Goal: Transaction & Acquisition: Book appointment/travel/reservation

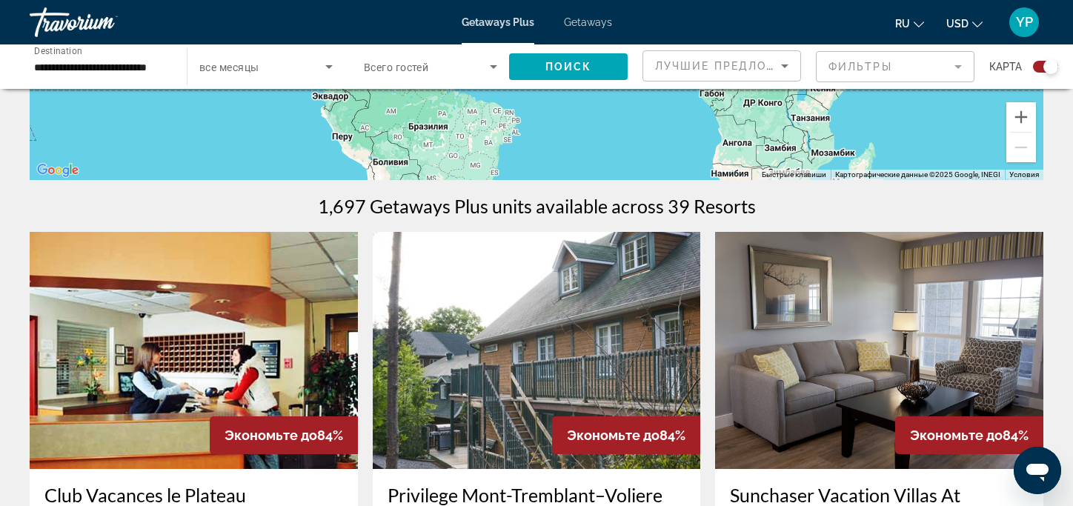
scroll to position [222, 0]
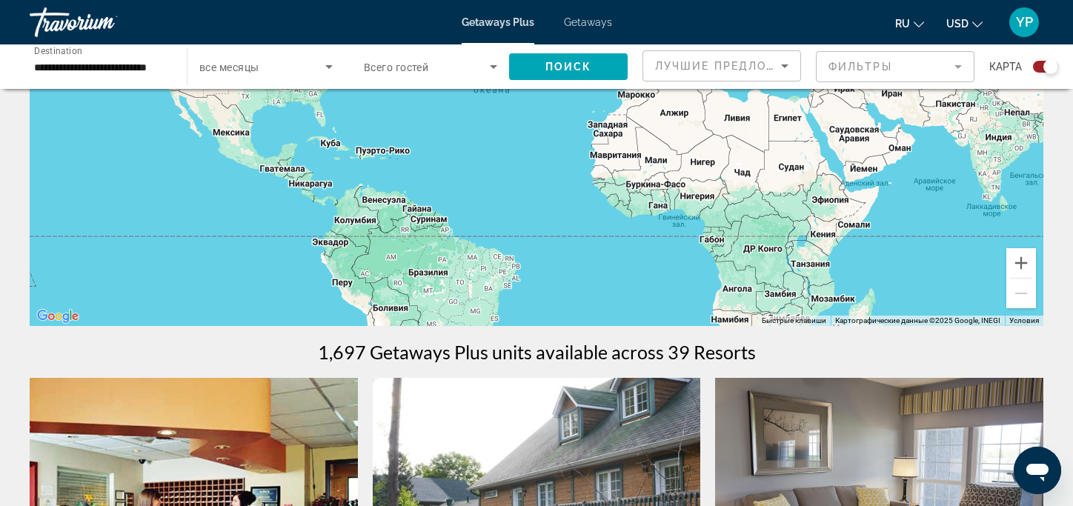
click at [47, 22] on div "Travorium" at bounding box center [104, 22] width 148 height 39
